Goal: Task Accomplishment & Management: Use online tool/utility

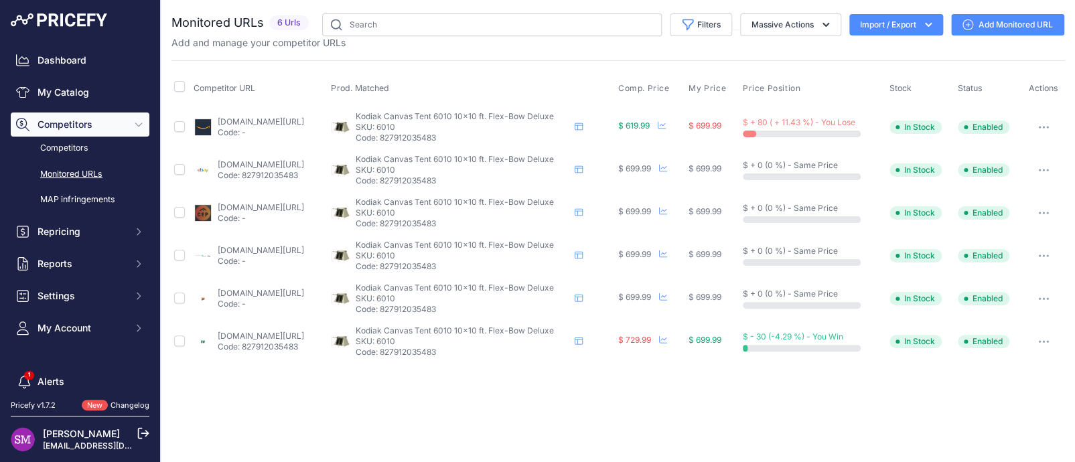
click at [230, 121] on link "amazon.com/gp/product/b001o02tk4?prirule_jdsnikfkfjsd=9996" at bounding box center [261, 122] width 86 height 10
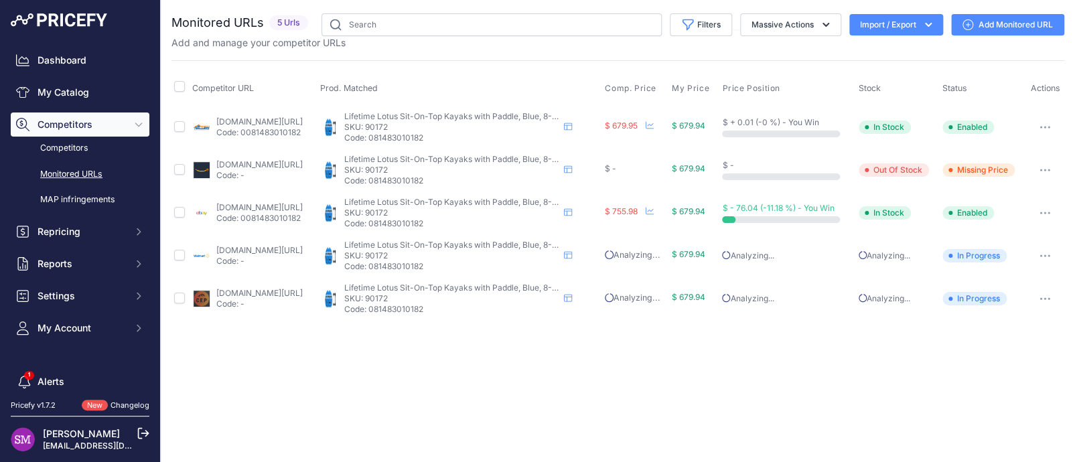
click at [238, 165] on link "amazon.com/gp/product/b008s9pilg?prirule_jdsnikfkfjsd=9996" at bounding box center [259, 164] width 86 height 10
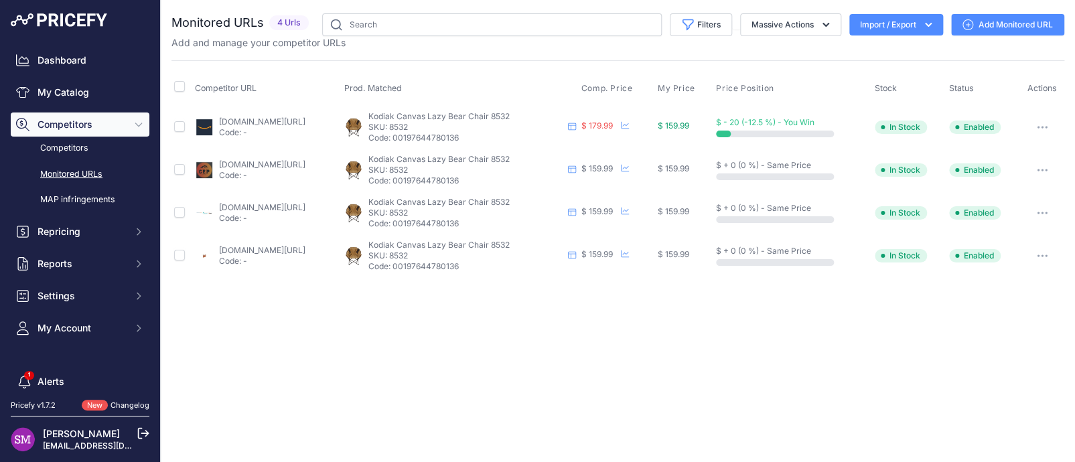
click at [224, 121] on link "amazon.com/gp/product/b0cp4l621x?prirule_jdsnikfkfjsd=9996" at bounding box center [262, 122] width 86 height 10
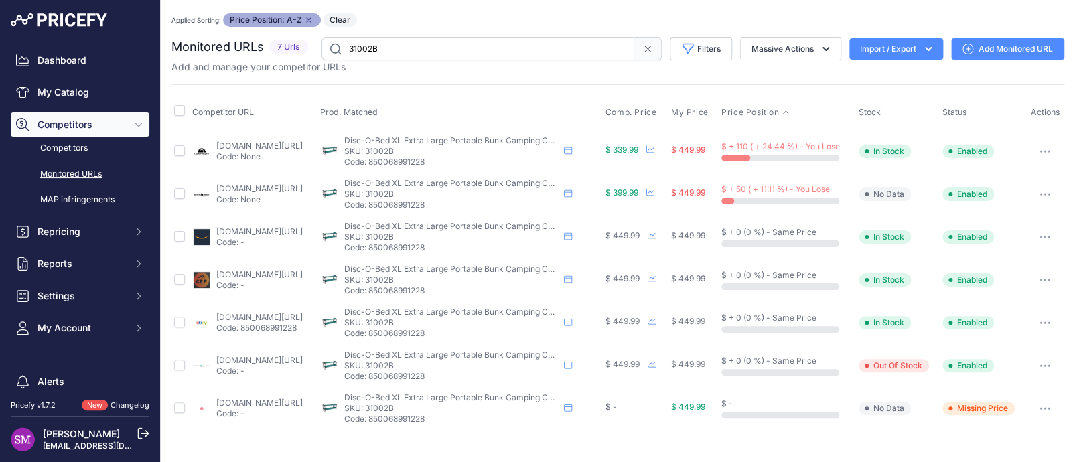
click at [283, 188] on link "[DOMAIN_NAME][URL]" at bounding box center [259, 189] width 86 height 10
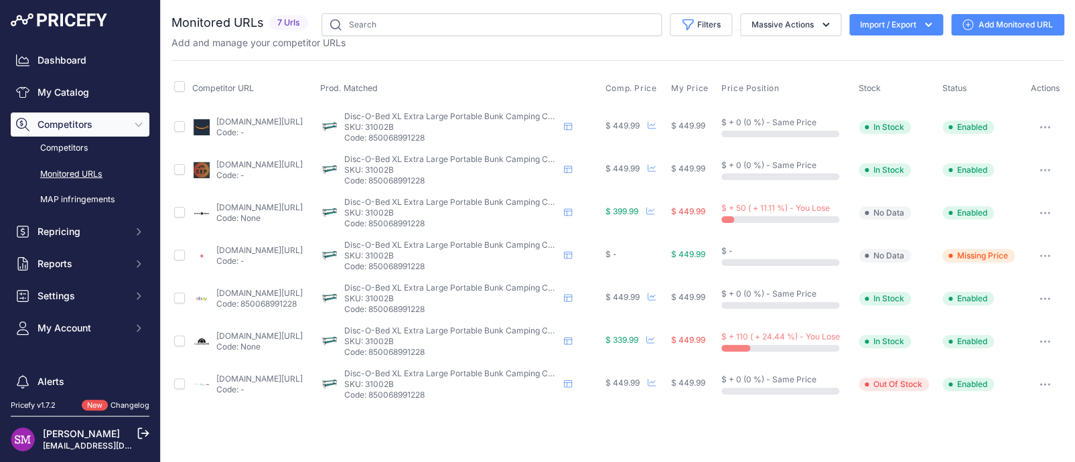
click at [248, 207] on link "[DOMAIN_NAME][URL]" at bounding box center [259, 207] width 86 height 10
click at [1045, 212] on icon "button" at bounding box center [1044, 212] width 1 height 1
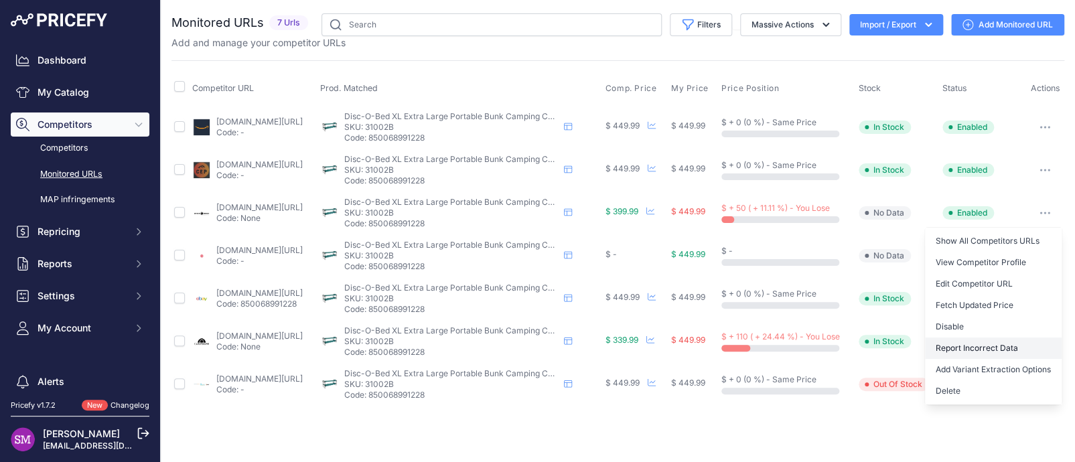
click at [977, 341] on button "Report Incorrect Data" at bounding box center [993, 348] width 137 height 21
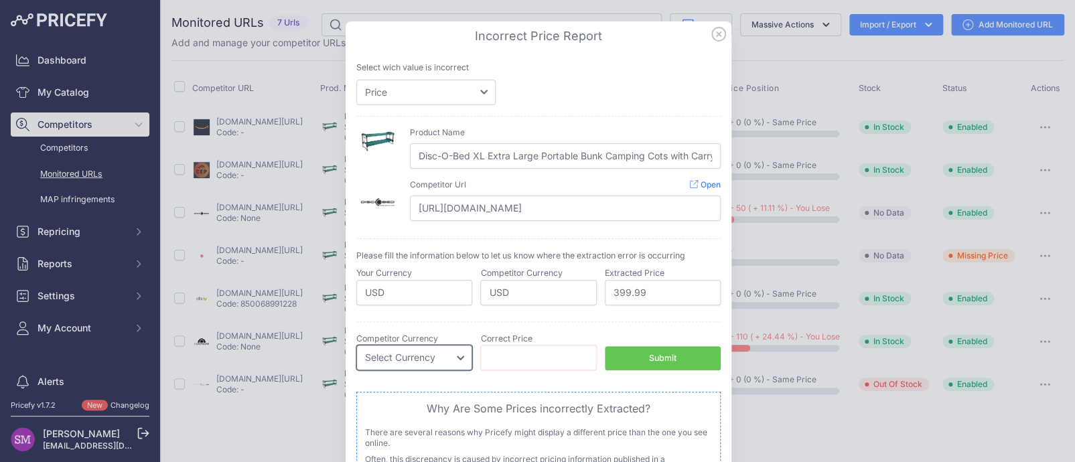
click at [439, 352] on select "Select Currency EUR CAD CNY JPY PLN" at bounding box center [414, 357] width 116 height 25
select select "USD"
click at [356, 345] on select "Select Currency EUR CAD CNY JPY PLN" at bounding box center [414, 357] width 116 height 25
click at [488, 370] on div "Correct Stock Status Select Stock Status Out of Stock In Stock Competitor Curre…" at bounding box center [538, 352] width 364 height 60
click at [492, 358] on input "number" at bounding box center [538, 357] width 116 height 25
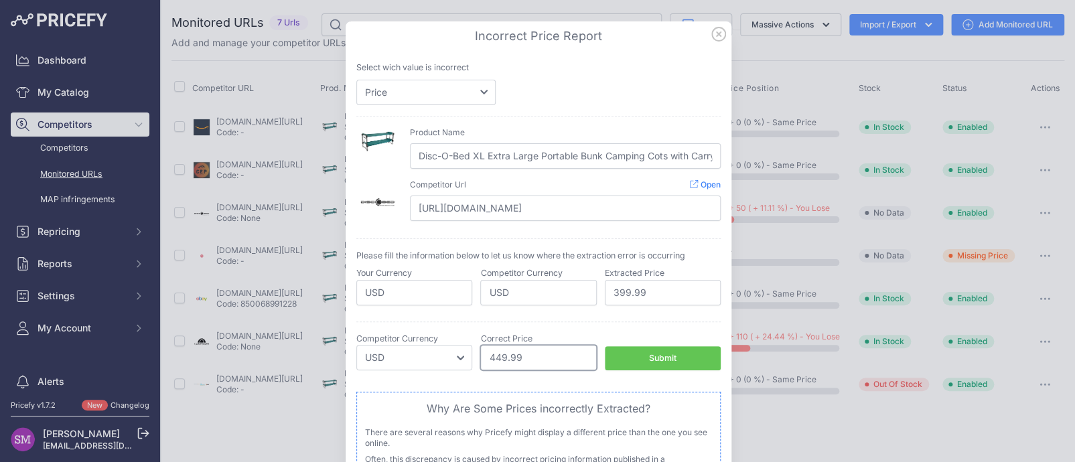
type input "449.99"
click at [668, 358] on div "Submit" at bounding box center [662, 358] width 27 height 13
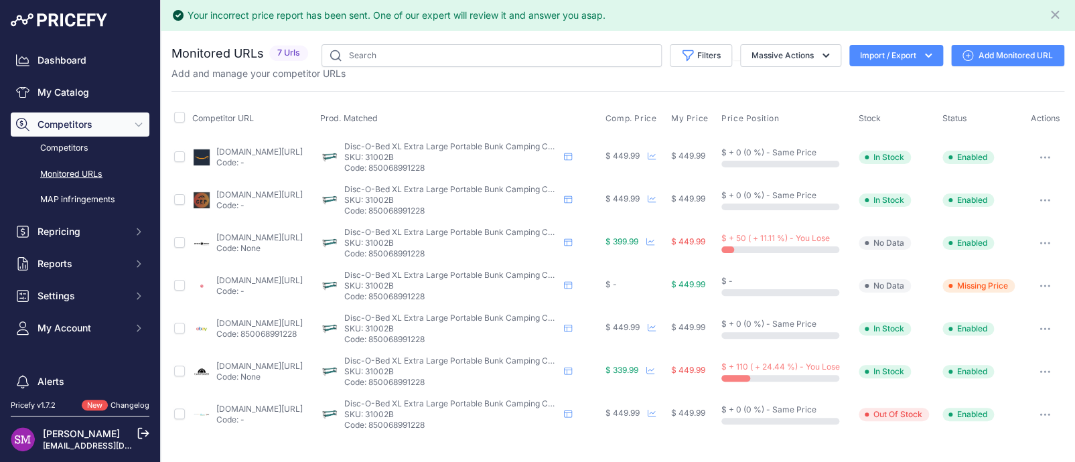
click at [1039, 238] on button "button" at bounding box center [1044, 243] width 27 height 19
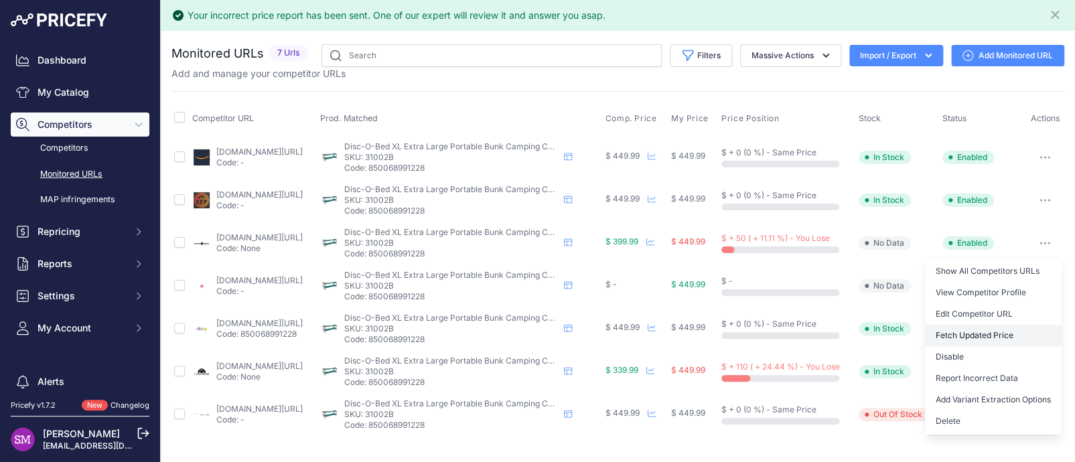
click at [978, 332] on button "Fetch Updated Price" at bounding box center [993, 335] width 137 height 21
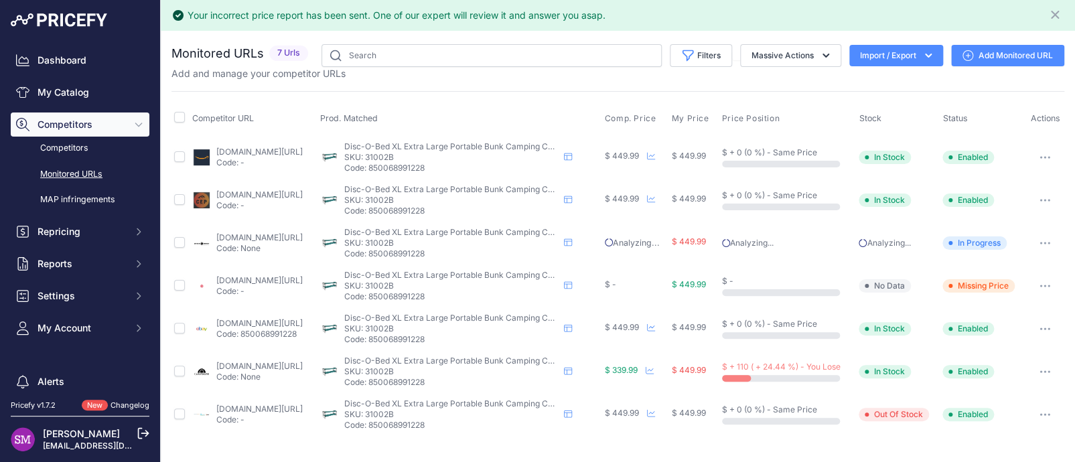
click at [284, 366] on link "campsaver.com/disc-o-bed-extra-large-portable-cot-system.html" at bounding box center [259, 366] width 86 height 10
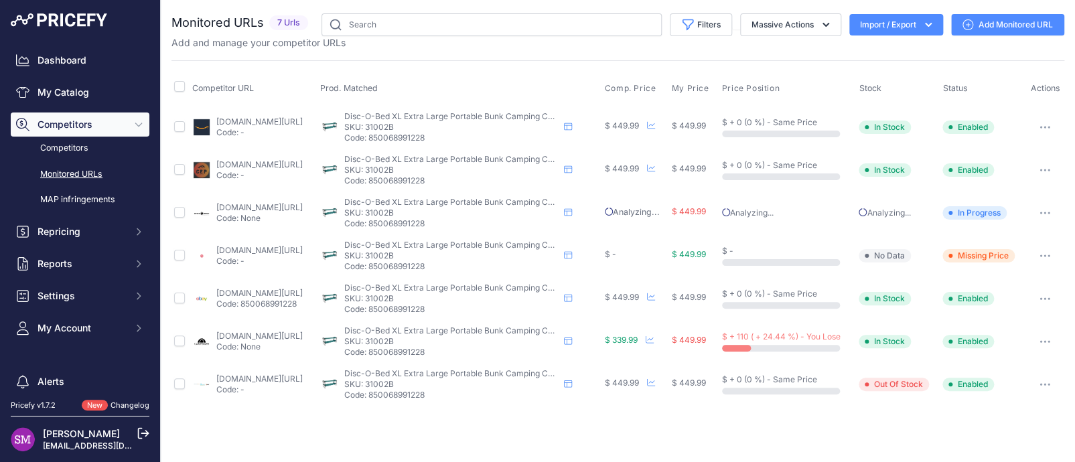
click at [1043, 336] on button "button" at bounding box center [1044, 341] width 27 height 19
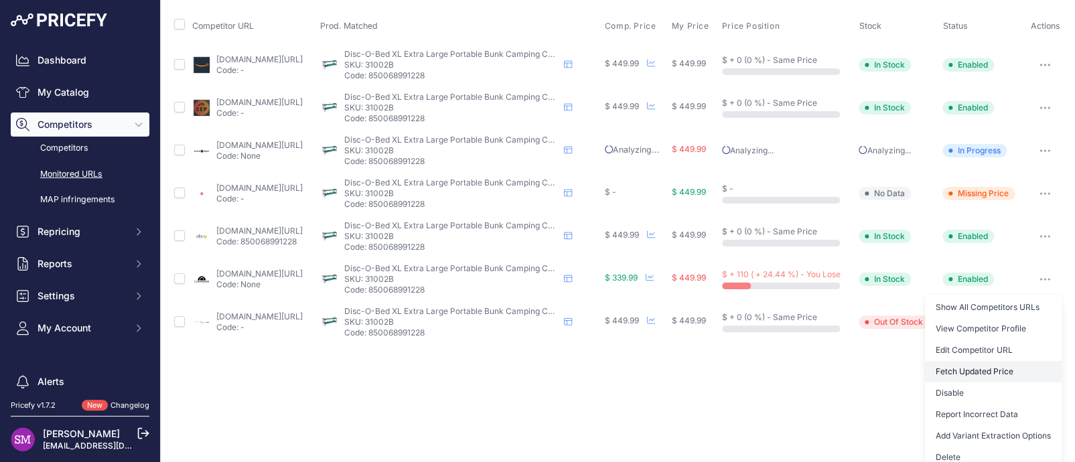
scroll to position [70, 0]
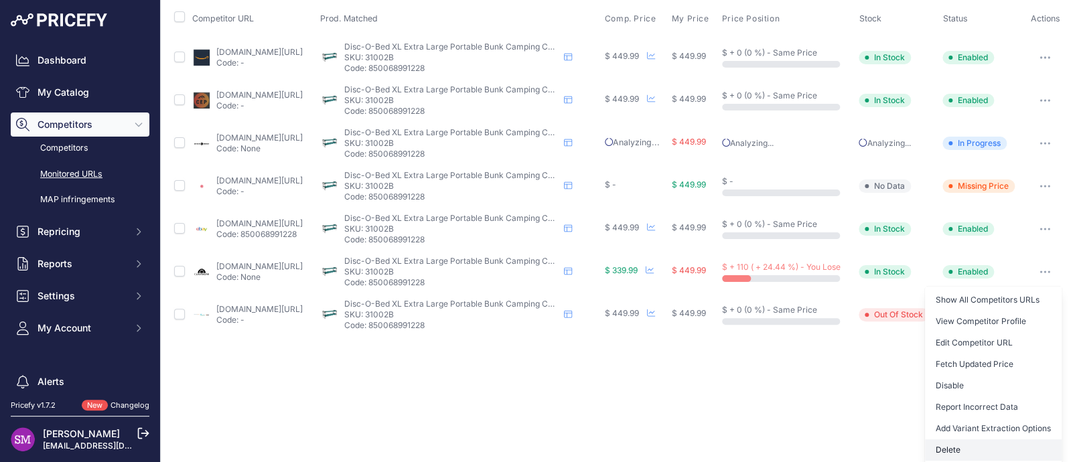
click at [946, 448] on button "Delete" at bounding box center [993, 449] width 137 height 21
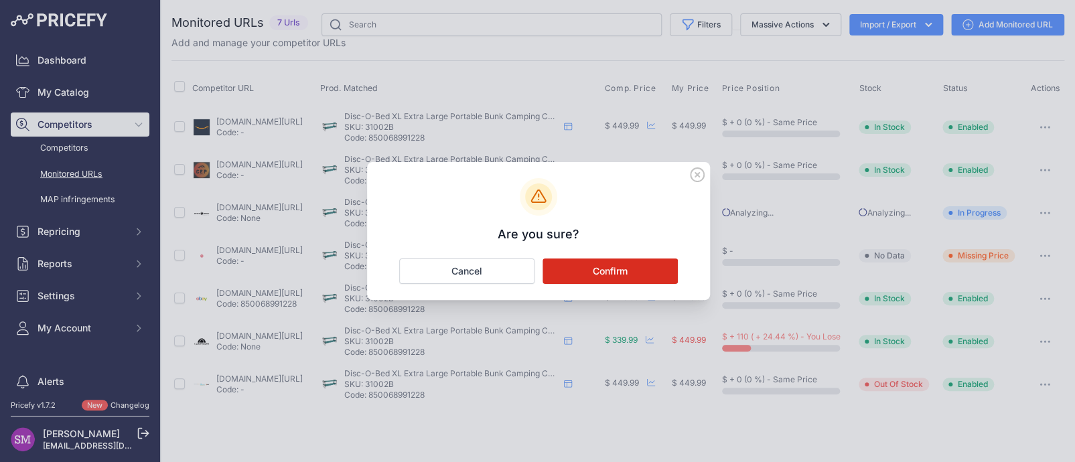
click at [640, 265] on button "Confirm" at bounding box center [610, 271] width 135 height 25
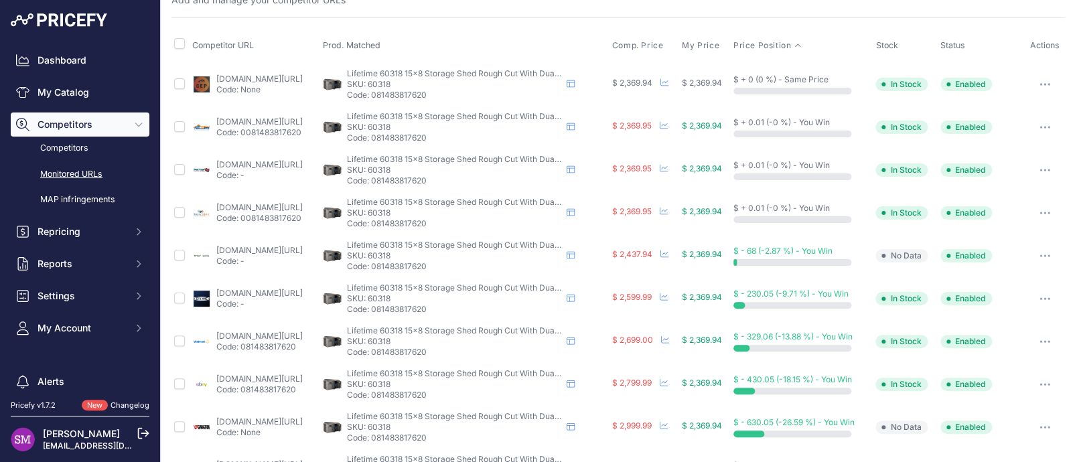
scroll to position [109, 0]
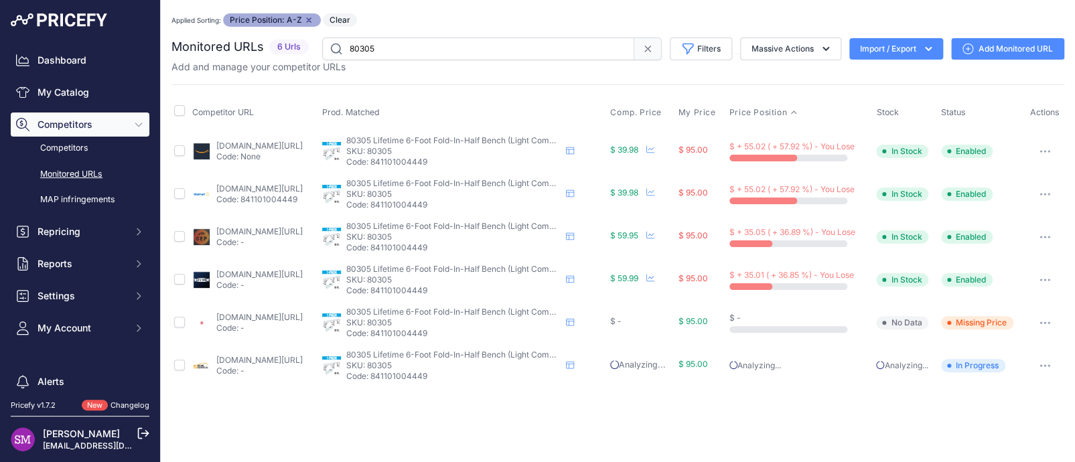
click at [261, 230] on link "[DOMAIN_NAME][URL]" at bounding box center [259, 231] width 86 height 10
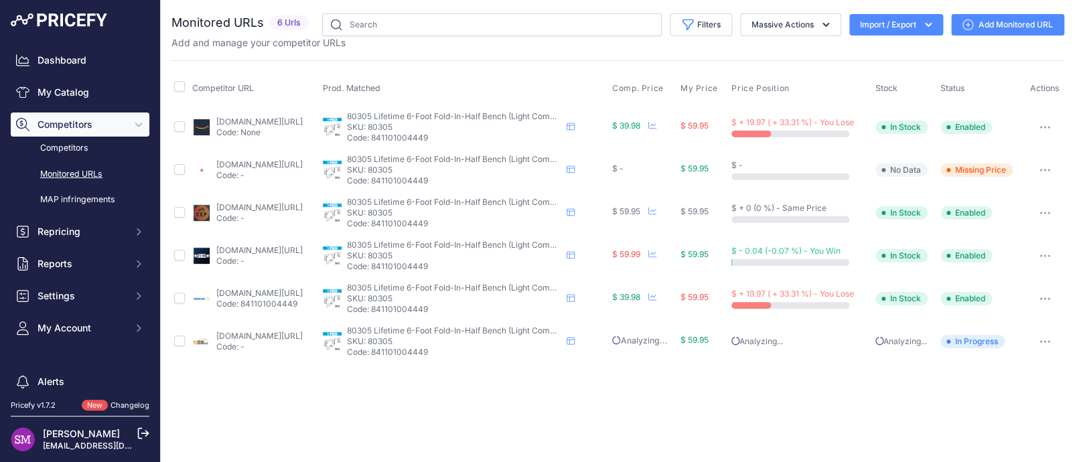
click at [1044, 167] on button "button" at bounding box center [1044, 170] width 27 height 19
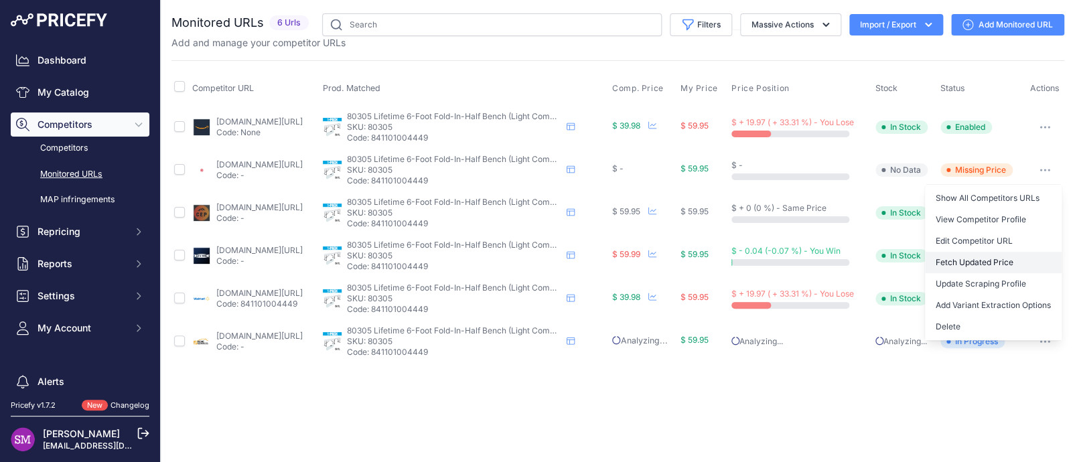
click at [981, 257] on button "Fetch Updated Price" at bounding box center [993, 262] width 137 height 21
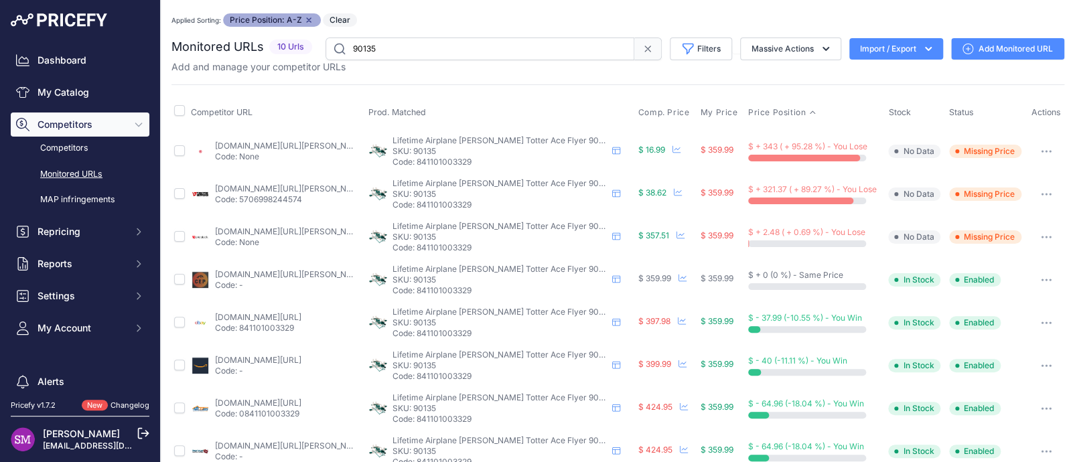
click at [1033, 192] on button "button" at bounding box center [1046, 194] width 27 height 19
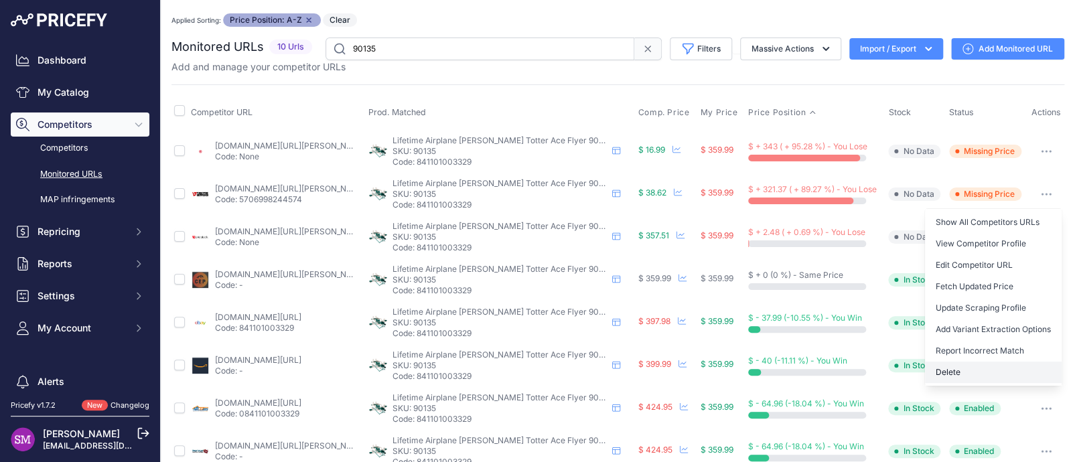
click at [931, 368] on button "Delete" at bounding box center [993, 372] width 137 height 21
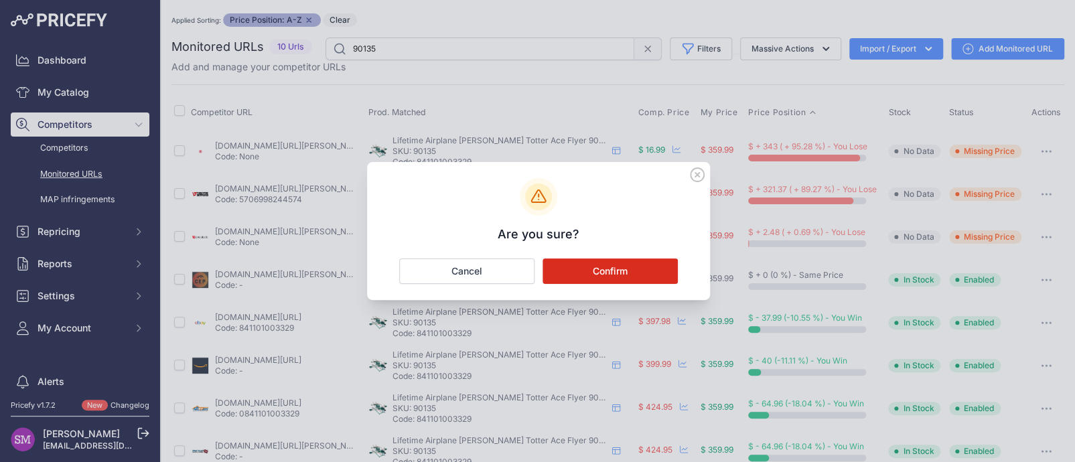
click at [603, 263] on button "Confirm" at bounding box center [610, 271] width 135 height 25
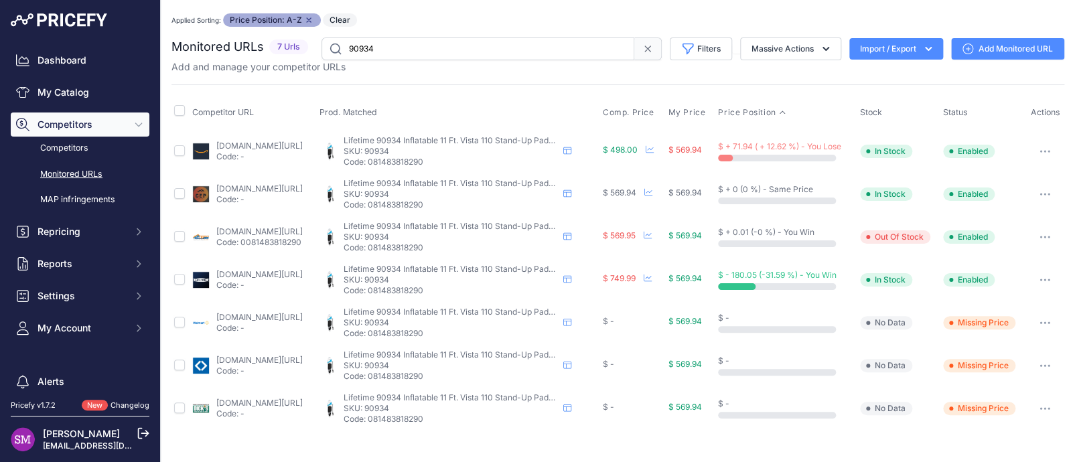
click at [1042, 319] on button "button" at bounding box center [1044, 322] width 27 height 19
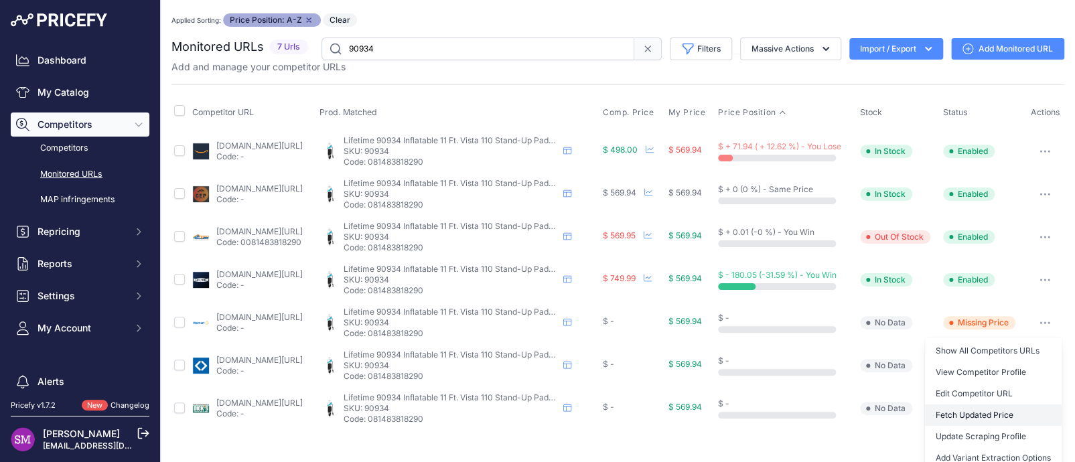
click at [993, 410] on button "Fetch Updated Price" at bounding box center [993, 415] width 137 height 21
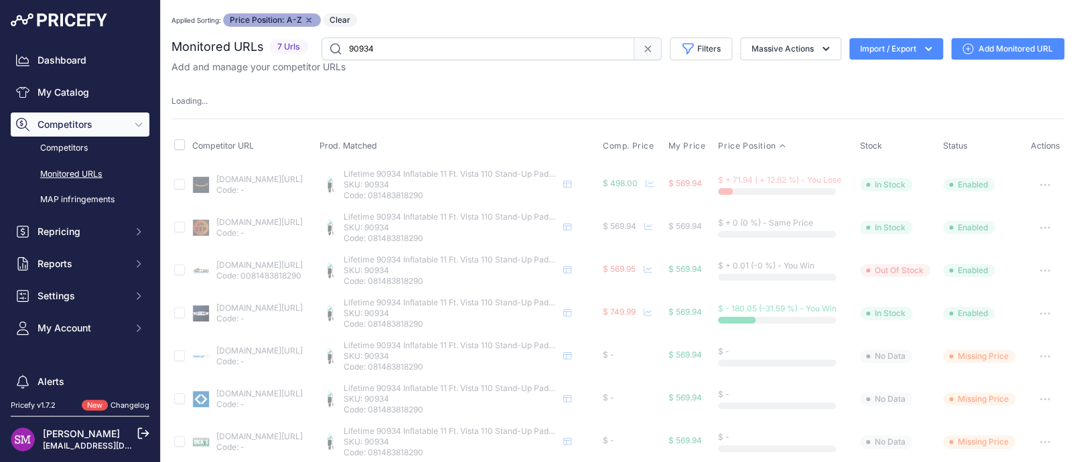
click at [1040, 399] on icon "button" at bounding box center [1045, 399] width 11 height 3
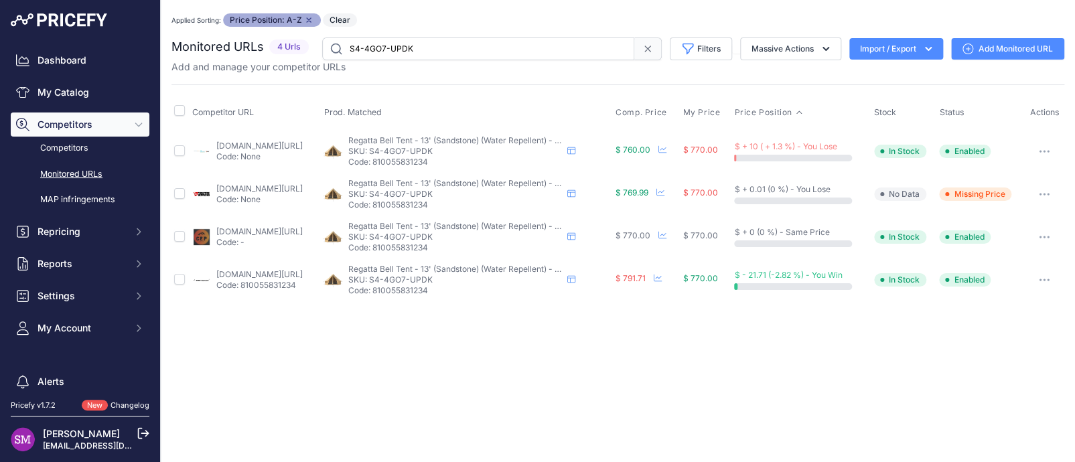
click at [275, 281] on p "Code: 810055831234" at bounding box center [259, 285] width 86 height 11
click at [208, 276] on img at bounding box center [201, 280] width 19 height 19
click at [234, 276] on link "whiteduckoutdoors.com/products/bell-tent-13?_pos=1&_sid=0618e3f7c&_ss=r&variant…" at bounding box center [259, 274] width 86 height 10
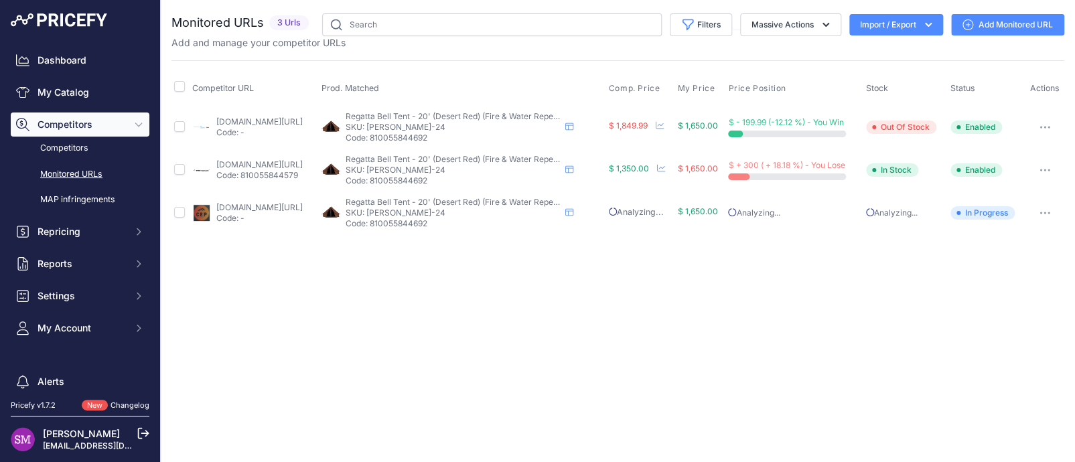
click at [274, 165] on link "[DOMAIN_NAME][URL]" at bounding box center [259, 164] width 86 height 10
click at [1046, 169] on icon "button" at bounding box center [1044, 169] width 1 height 1
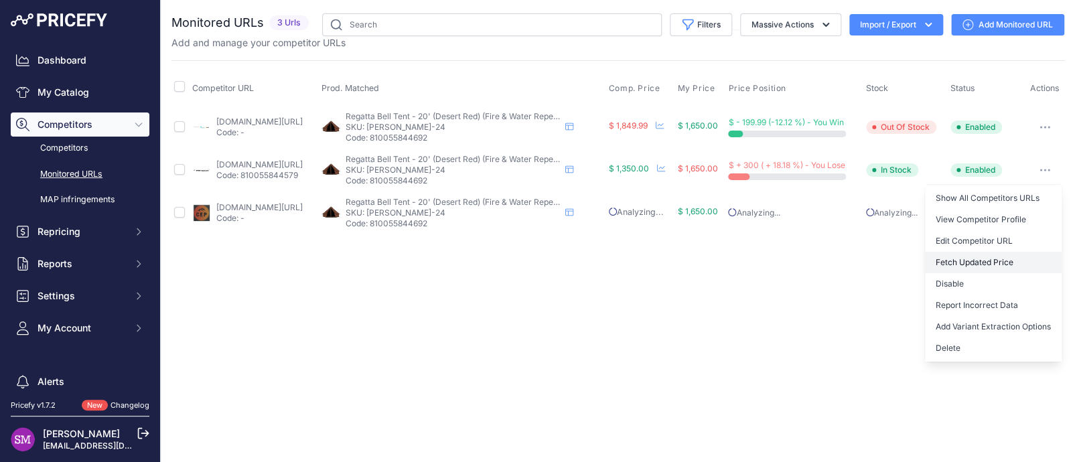
click at [995, 265] on button "Fetch Updated Price" at bounding box center [993, 262] width 137 height 21
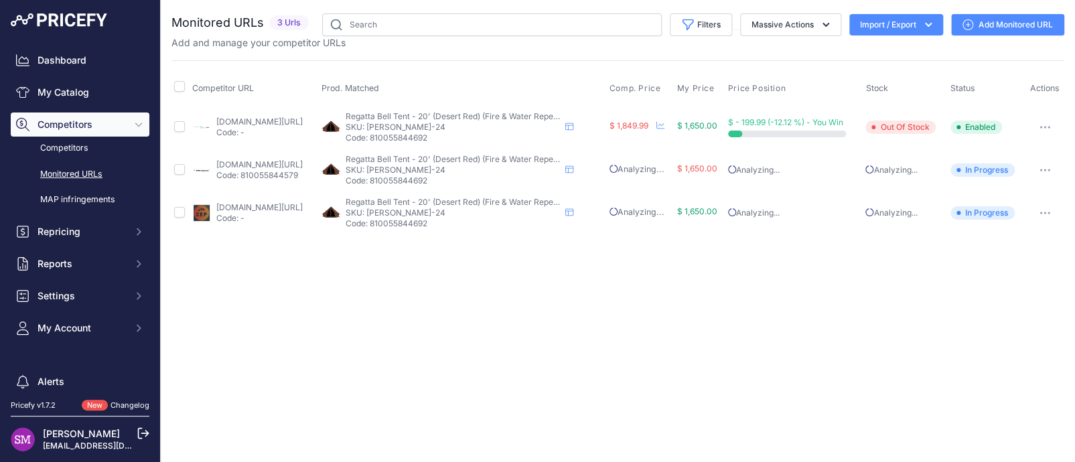
click at [235, 164] on link "whiteduckoutdoors.com/products/20-regatta-bell-tent?variant=45049664209205" at bounding box center [259, 164] width 86 height 10
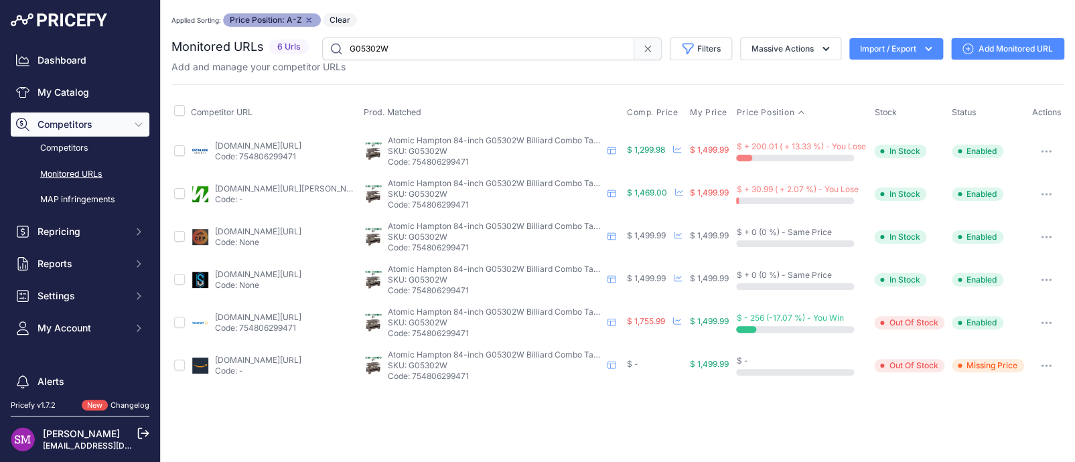
click at [280, 144] on link "escaladesports.com/products/atomic-hampton-3-in-1-pool-table-tennis-dining-table" at bounding box center [258, 146] width 86 height 10
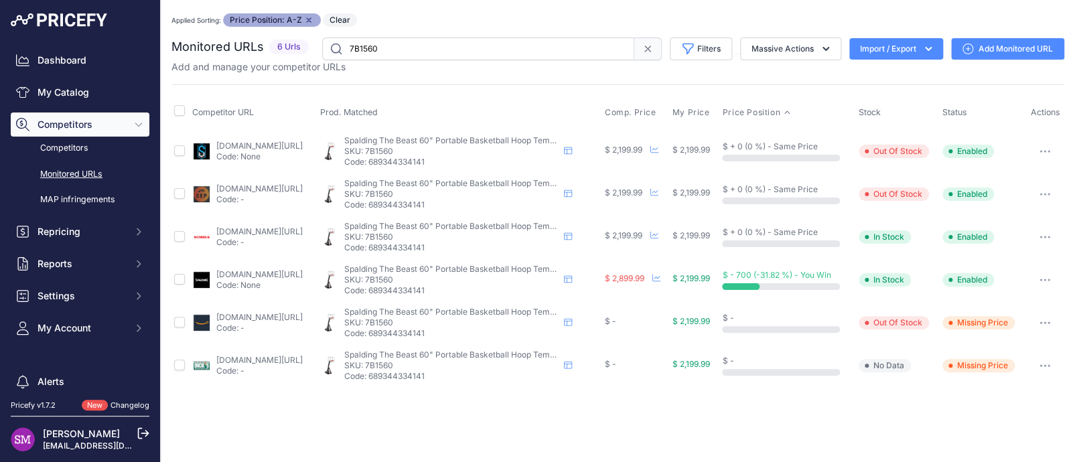
click at [263, 185] on link "[DOMAIN_NAME][URL]" at bounding box center [259, 189] width 86 height 10
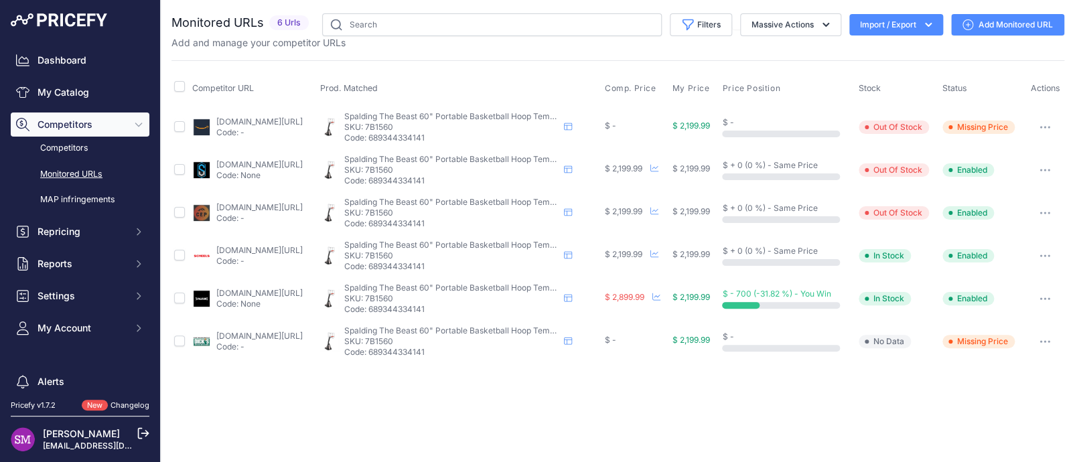
click at [1050, 212] on icon "button" at bounding box center [1048, 212] width 1 height 1
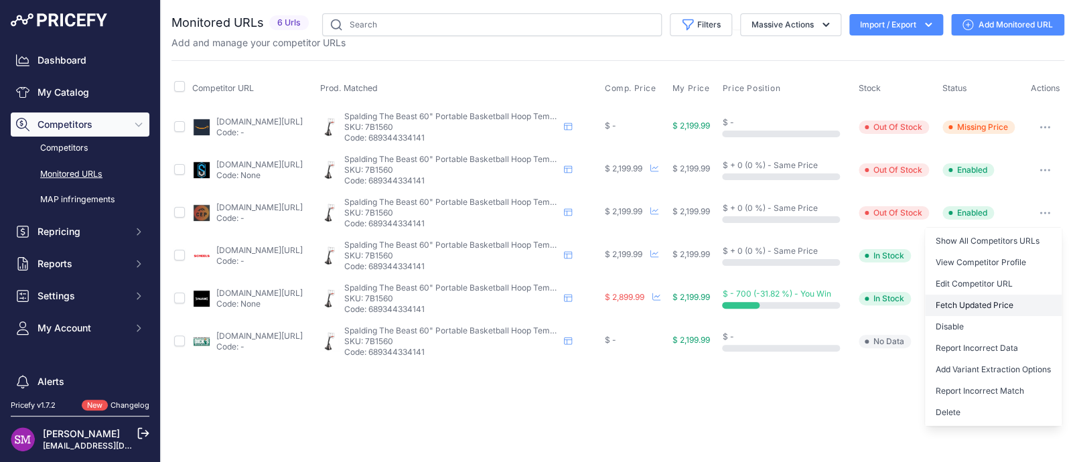
click at [1014, 303] on button "Fetch Updated Price" at bounding box center [993, 305] width 137 height 21
